Goal: Book appointment/travel/reservation

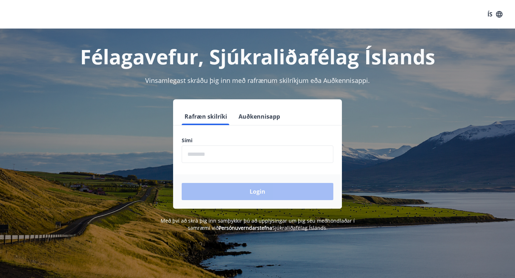
click at [195, 149] on input "phone" at bounding box center [258, 155] width 152 height 18
type input "********"
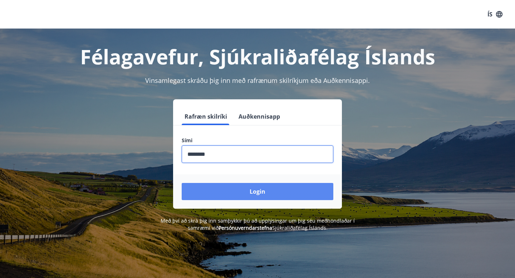
click at [256, 194] on button "Login" at bounding box center [258, 191] width 152 height 17
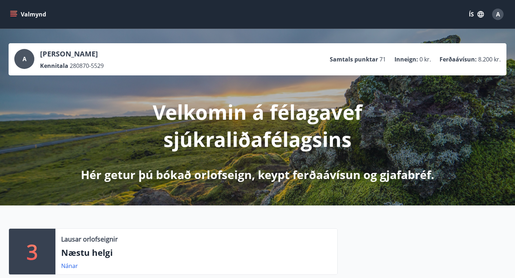
click at [92, 242] on p "Lausar orlofseignir" at bounding box center [89, 239] width 57 height 9
click at [71, 269] on link "Nánar" at bounding box center [69, 266] width 17 height 8
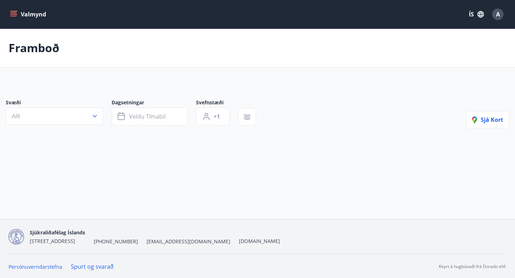
type input "*"
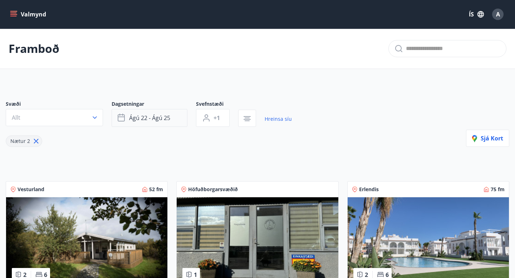
click at [174, 120] on button "ágú 22 - ágú 25" at bounding box center [150, 118] width 76 height 18
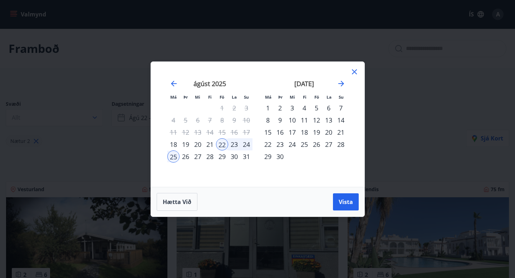
click at [210, 157] on div "28" at bounding box center [210, 157] width 12 height 12
click at [295, 110] on div "3" at bounding box center [292, 108] width 12 height 12
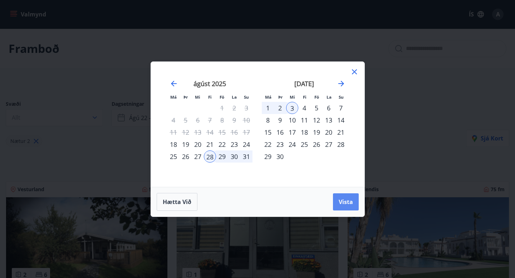
click at [343, 204] on span "Vista" at bounding box center [346, 202] width 14 height 8
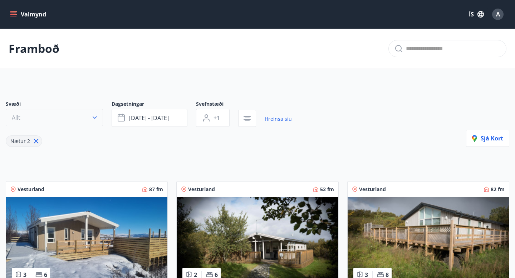
click at [94, 118] on icon "button" at bounding box center [95, 118] width 4 height 3
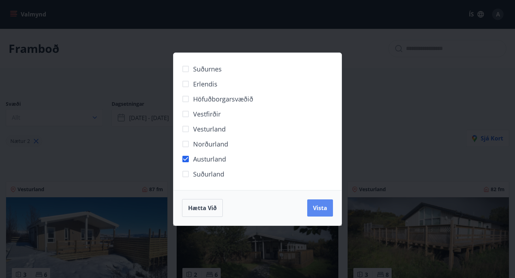
click at [322, 210] on span "Vista" at bounding box center [320, 208] width 14 height 8
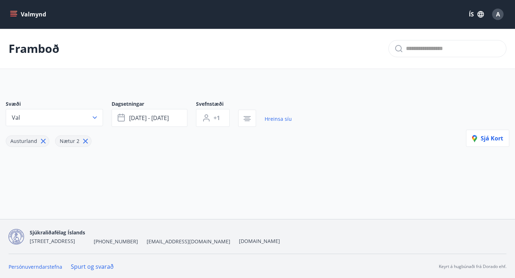
click at [69, 142] on span "Nætur 2" at bounding box center [70, 141] width 20 height 7
click at [166, 120] on span "[DATE] - [DATE]" at bounding box center [149, 118] width 40 height 8
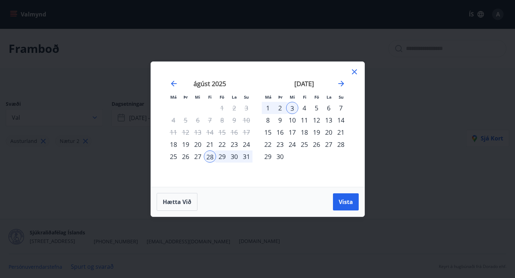
click at [267, 110] on div "1" at bounding box center [268, 108] width 12 height 12
click at [212, 157] on div "28" at bounding box center [210, 157] width 12 height 12
click at [244, 158] on div "31" at bounding box center [246, 157] width 12 height 12
click at [346, 201] on span "Vista" at bounding box center [346, 202] width 14 height 8
